Goal: Task Accomplishment & Management: Complete application form

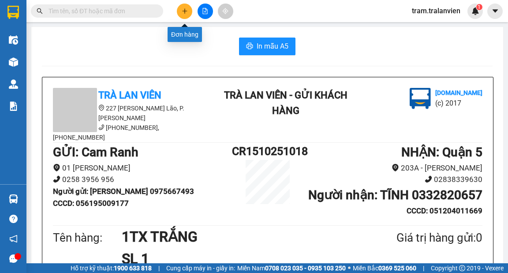
click at [184, 9] on icon "plus" at bounding box center [185, 11] width 6 height 6
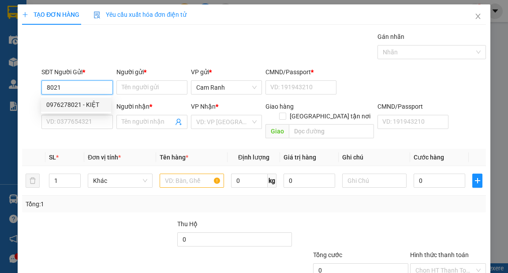
click at [92, 110] on div "0976278021 - KIỆT" at bounding box center [76, 105] width 70 height 14
type input "0976278021"
type input "KIỆT"
type input "054096005638"
type input "0919775477"
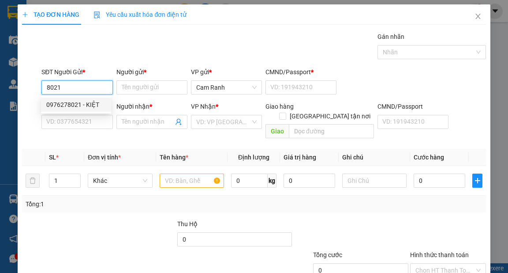
type input "LUYẾN"
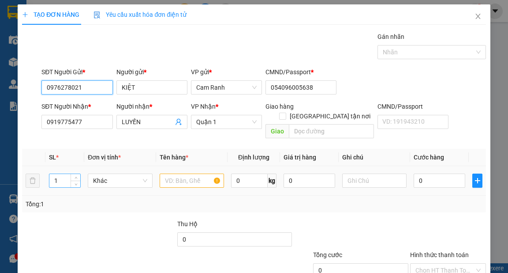
type input "0976278021"
click at [51, 174] on input "1" at bounding box center [64, 180] width 31 height 13
type input "3"
click at [183, 173] on input "text" at bounding box center [192, 180] width 65 height 14
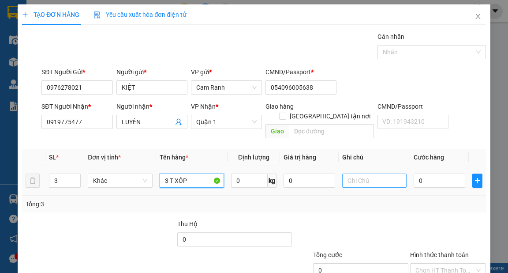
type input "3 T XỐP"
click at [370, 173] on input "text" at bounding box center [374, 180] width 65 height 14
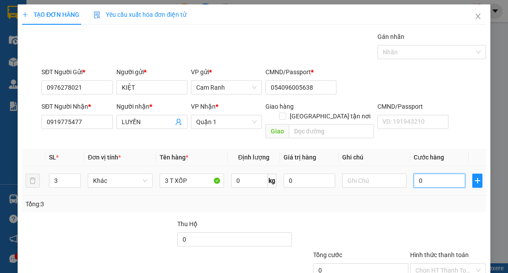
click at [429, 173] on input "0" at bounding box center [440, 180] width 52 height 14
type input "3"
type input "30"
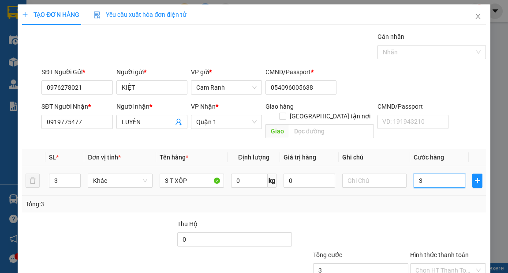
type input "30"
type input "30-"
type input "0"
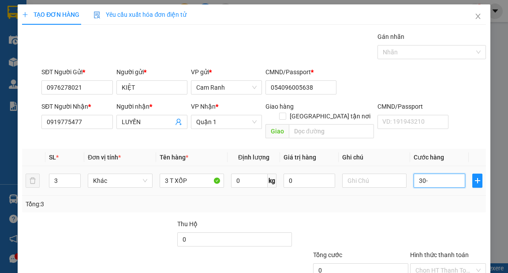
type input "30"
type input "300"
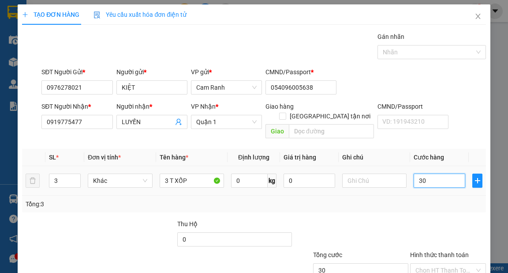
type input "300"
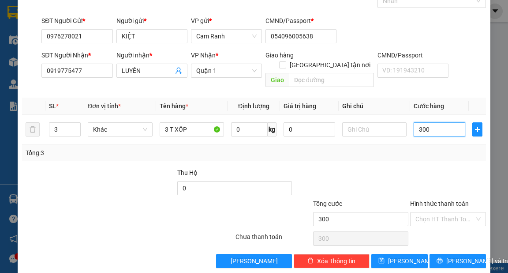
scroll to position [53, 0]
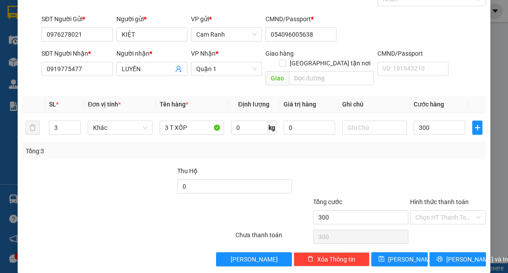
type input "300.000"
click at [424, 214] on div "Hình thức thanh toán Chọn HT Thanh Toán" at bounding box center [448, 212] width 76 height 31
click at [432, 211] on input "Hình thức thanh toán" at bounding box center [445, 217] width 59 height 13
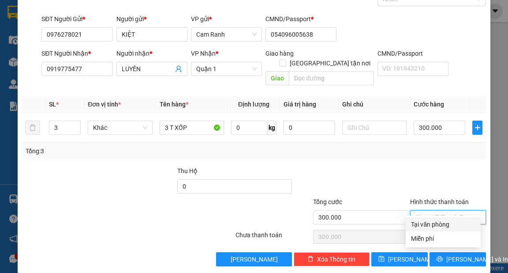
click at [437, 226] on div "Tại văn phòng" at bounding box center [443, 224] width 64 height 10
type input "0"
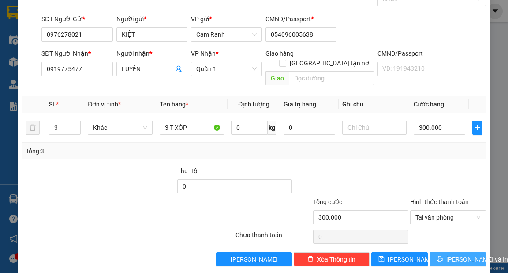
click at [445, 254] on button "[PERSON_NAME] và In" at bounding box center [458, 259] width 56 height 14
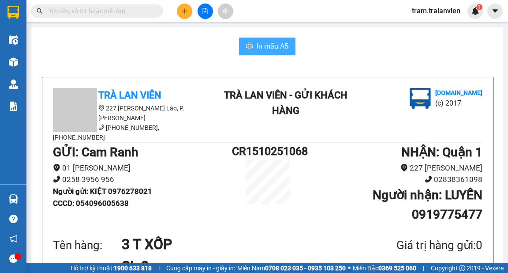
click at [261, 47] on span "In mẫu A5" at bounding box center [273, 46] width 32 height 11
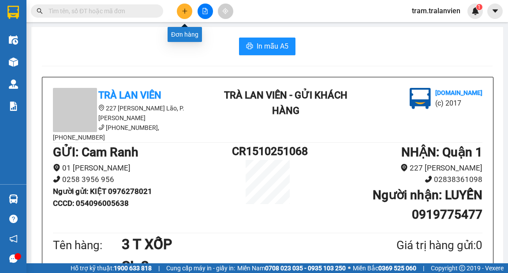
click at [181, 11] on button at bounding box center [184, 11] width 15 height 15
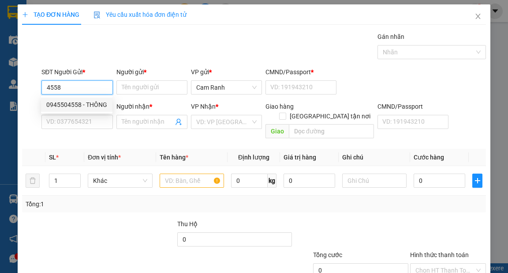
click at [85, 101] on div "0945504558 - THÔNG" at bounding box center [76, 105] width 61 height 10
type input "0945504558"
type input "THÔNG"
type input "056072011362"
type input "0903943663"
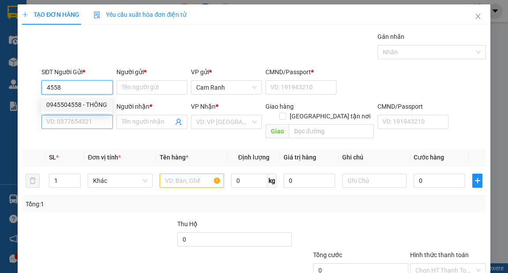
type input "THÀNH"
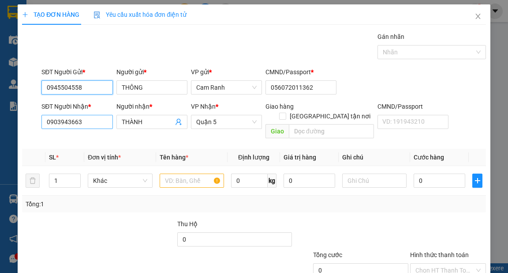
type input "0945504558"
drag, startPoint x: 92, startPoint y: 120, endPoint x: 0, endPoint y: 121, distance: 92.2
click at [0, 121] on div "TẠO ĐƠN HÀNG Yêu cầu xuất hóa đơn điện tử Transit Pickup Surcharge Ids Transit …" at bounding box center [254, 136] width 508 height 273
type input "0903191488"
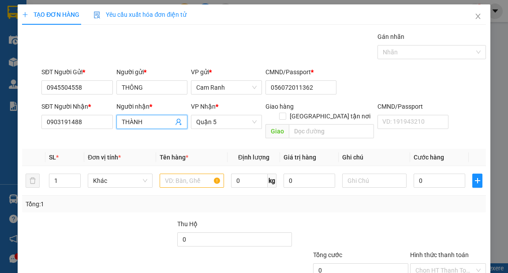
drag, startPoint x: 149, startPoint y: 120, endPoint x: 125, endPoint y: 118, distance: 23.9
click at [125, 118] on input "THÀNH" at bounding box center [148, 122] width 52 height 10
click at [228, 120] on span "Quận 5" at bounding box center [226, 121] width 60 height 13
type input "[PERSON_NAME]"
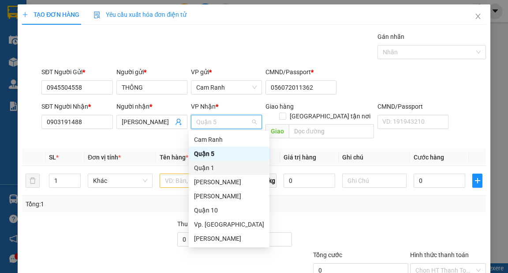
click at [217, 165] on div "Quận 1" at bounding box center [229, 168] width 70 height 10
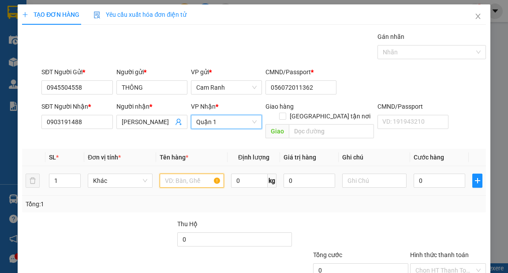
click at [180, 173] on input "text" at bounding box center [192, 180] width 65 height 14
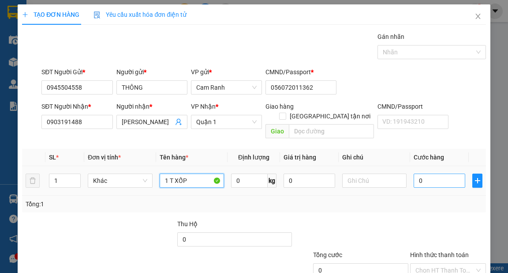
type input "1 T XỐP"
click at [432, 173] on input "0" at bounding box center [440, 180] width 52 height 14
type input "4"
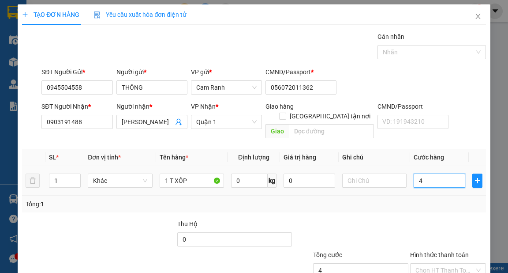
type input "40"
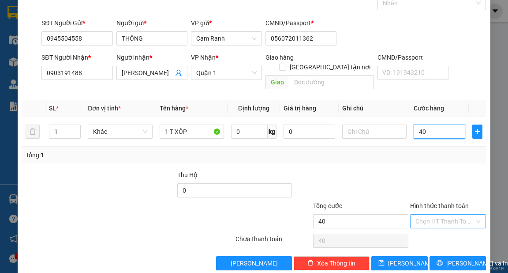
scroll to position [53, 0]
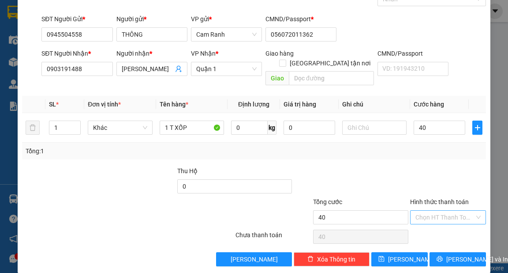
type input "40.000"
click at [431, 211] on input "Hình thức thanh toán" at bounding box center [445, 217] width 59 height 13
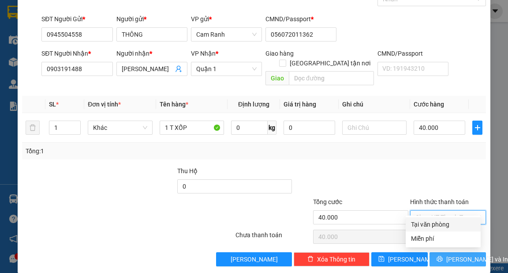
drag, startPoint x: 429, startPoint y: 224, endPoint x: 470, endPoint y: 247, distance: 47.4
click at [429, 224] on div "Tại văn phòng" at bounding box center [443, 224] width 64 height 10
type input "0"
click at [470, 252] on button "[PERSON_NAME] và In" at bounding box center [458, 259] width 56 height 14
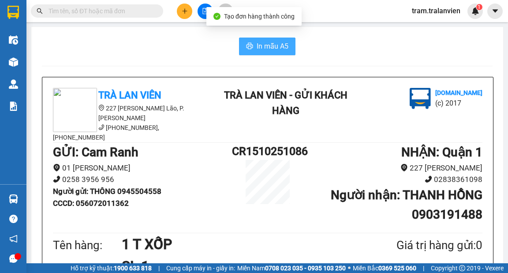
click at [276, 44] on span "In mẫu A5" at bounding box center [273, 46] width 32 height 11
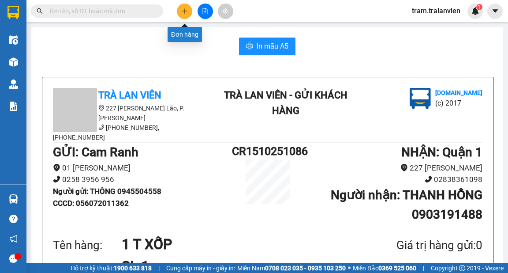
click at [187, 9] on icon "plus" at bounding box center [185, 11] width 6 height 6
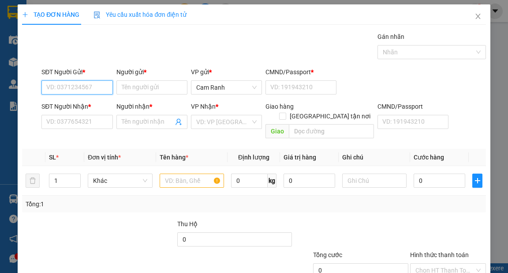
click at [84, 85] on input "SĐT Người Gửi *" at bounding box center [76, 87] width 71 height 14
click at [98, 106] on div "0917183974 - [PERSON_NAME]" at bounding box center [89, 105] width 87 height 10
type input "0917183974"
type input "[PERSON_NAME]"
type input "1"
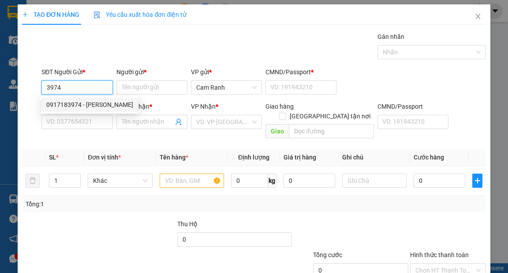
type input "0946053873"
type input "LINH"
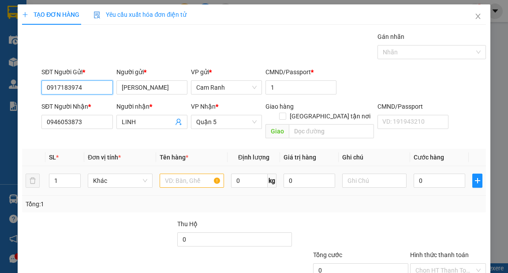
type input "0917183974"
click at [173, 173] on input "text" at bounding box center [192, 180] width 65 height 14
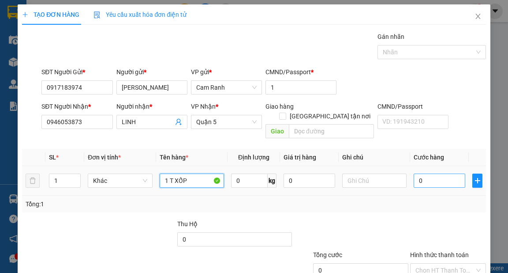
type input "1 T XỐP"
click at [451, 173] on input "0" at bounding box center [440, 180] width 52 height 14
type input "4"
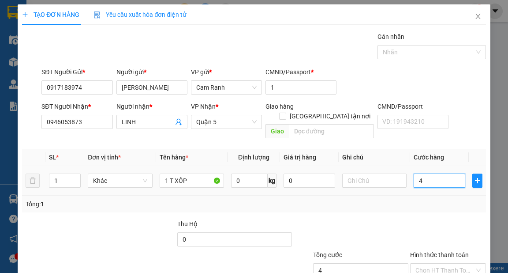
type input "40"
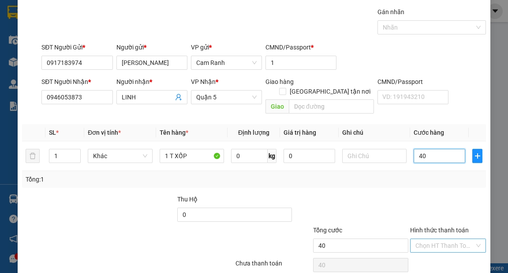
scroll to position [53, 0]
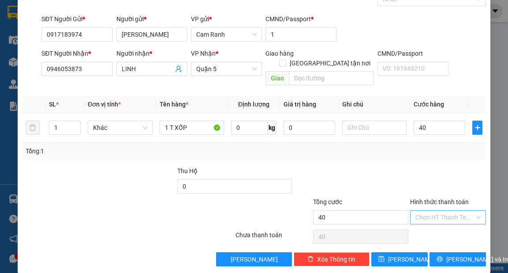
type input "40.000"
click at [449, 211] on input "Hình thức thanh toán" at bounding box center [445, 217] width 59 height 13
click at [443, 227] on div "Tại văn phòng" at bounding box center [443, 224] width 64 height 10
type input "0"
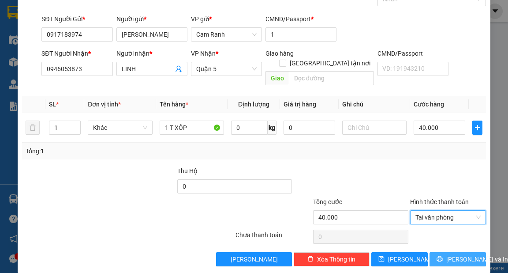
click at [455, 254] on span "[PERSON_NAME] và In" at bounding box center [478, 259] width 62 height 10
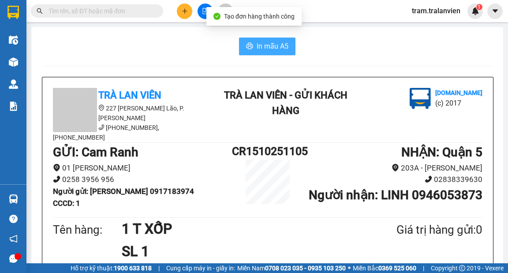
click at [266, 48] on span "In mẫu A5" at bounding box center [273, 46] width 32 height 11
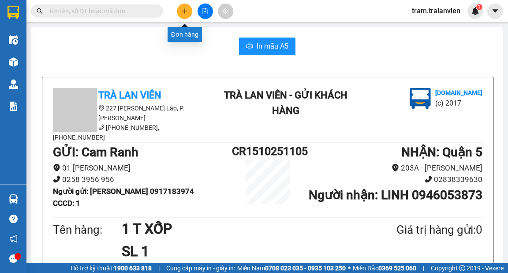
click at [185, 13] on icon "plus" at bounding box center [184, 10] width 0 height 5
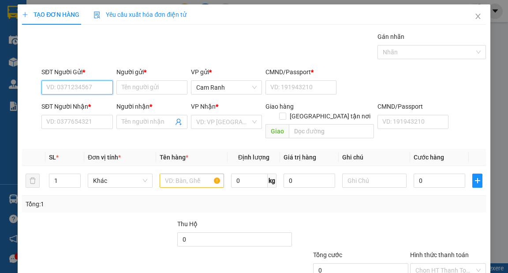
click at [65, 89] on input "SĐT Người Gửi *" at bounding box center [76, 87] width 71 height 14
click at [182, 173] on input "text" at bounding box center [192, 180] width 65 height 14
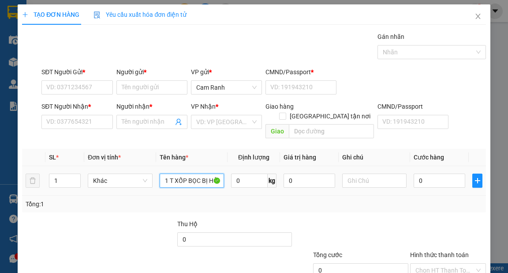
scroll to position [0, 8]
type input "1 T XỐP BỌC BỊ HỒNG"
click at [421, 173] on input "0" at bounding box center [440, 180] width 52 height 14
type input "4"
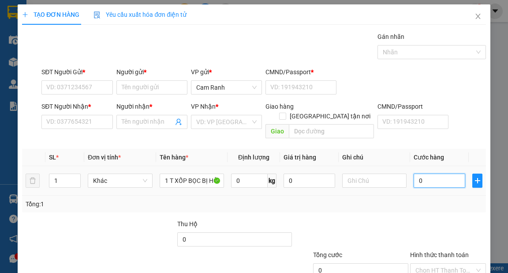
type input "4"
type input "40"
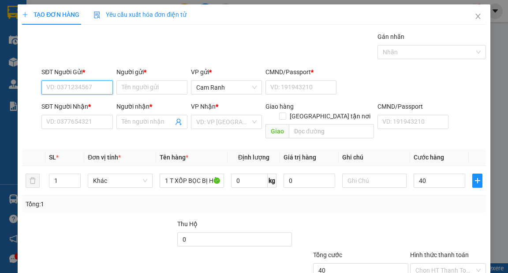
type input "40.000"
click at [103, 86] on input "SĐT Người Gửi *" at bounding box center [76, 87] width 71 height 14
type input "0914119595"
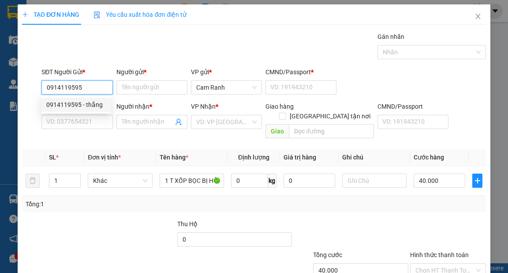
click at [81, 105] on div "0914119595 - thắng" at bounding box center [76, 105] width 60 height 10
type input "thắng"
type input "1"
type input "0946865249"
type input "linh"
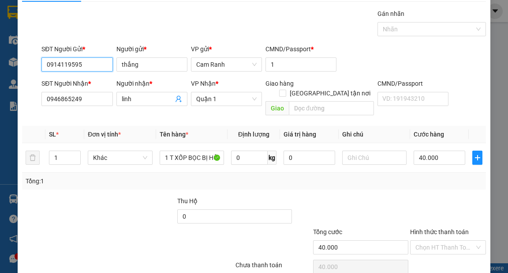
scroll to position [35, 0]
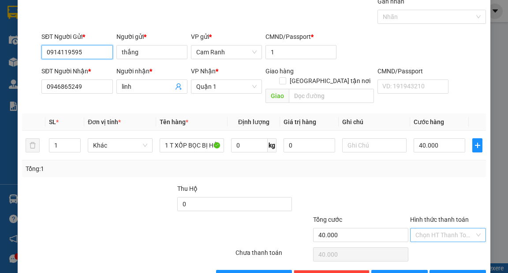
type input "0914119595"
click at [425, 228] on input "Hình thức thanh toán" at bounding box center [445, 234] width 59 height 13
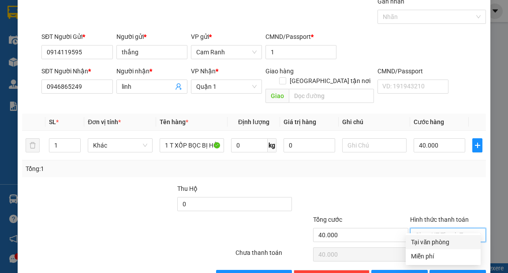
click at [427, 239] on div "Tại văn phòng" at bounding box center [443, 242] width 64 height 10
type input "0"
click at [447, 272] on span "[PERSON_NAME] và In" at bounding box center [478, 277] width 62 height 10
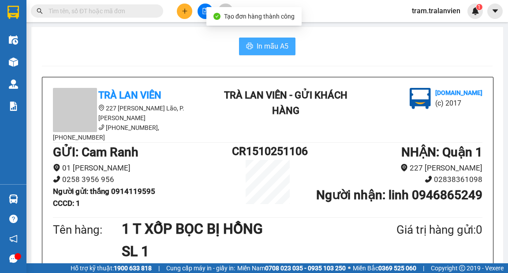
click at [267, 48] on span "In mẫu A5" at bounding box center [273, 46] width 32 height 11
